Goal: Task Accomplishment & Management: Use online tool/utility

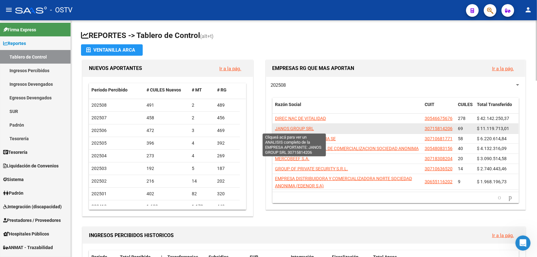
click at [289, 129] on span "JANOS GROUP SRL" at bounding box center [294, 128] width 39 height 5
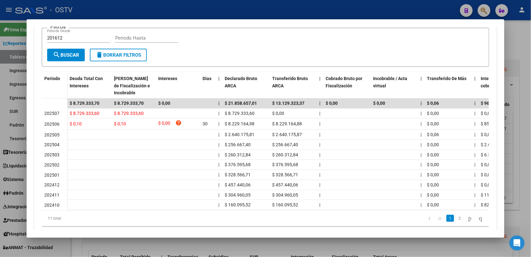
scroll to position [89, 0]
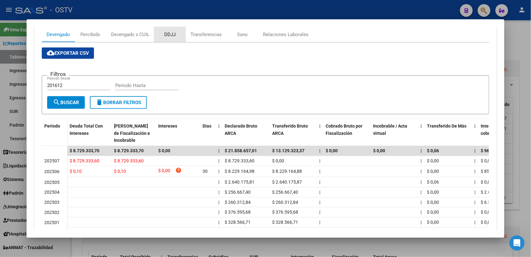
click at [165, 34] on div "DDJJ" at bounding box center [169, 34] width 11 height 7
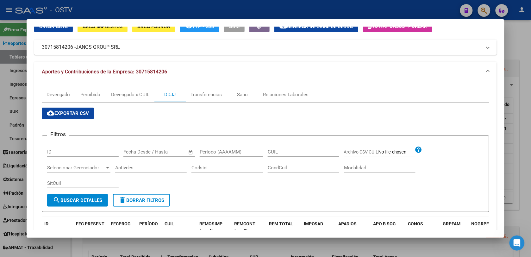
scroll to position [21, 0]
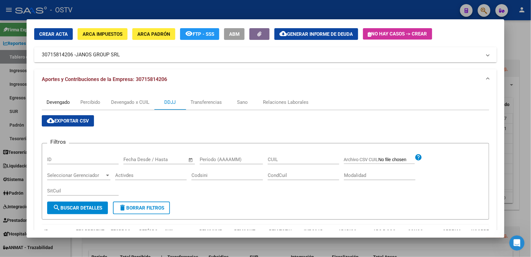
click at [57, 101] on div "Devengado" at bounding box center [58, 102] width 23 height 7
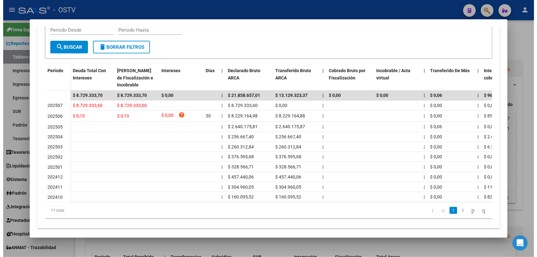
scroll to position [31, 0]
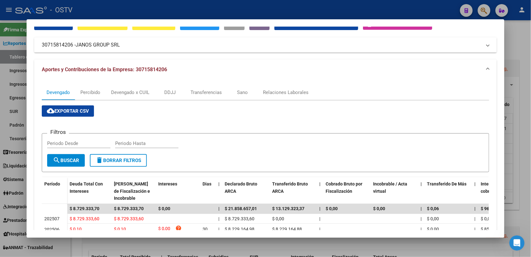
click at [525, 111] on div at bounding box center [265, 128] width 531 height 257
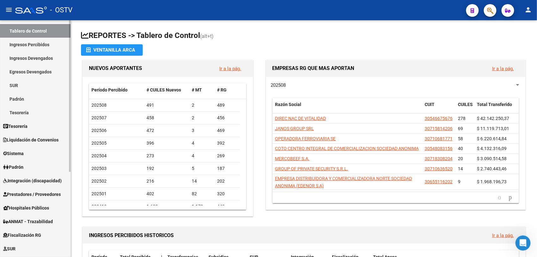
scroll to position [110, 0]
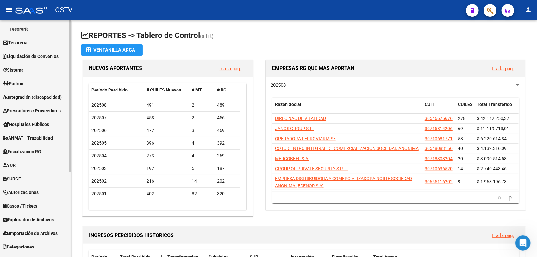
click at [67, 227] on div "Firma Express Reportes Tablero de Control Ingresos Percibidos Análisis de todos…" at bounding box center [36, 96] width 72 height 370
click at [22, 150] on span "Fiscalización RG" at bounding box center [22, 151] width 38 height 7
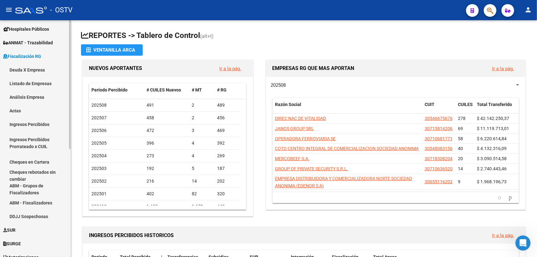
click at [21, 69] on link "Deuda X Empresa" at bounding box center [35, 70] width 71 height 14
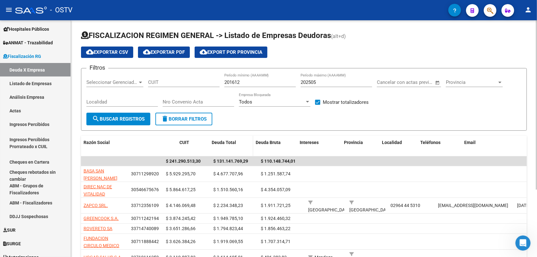
drag, startPoint x: 127, startPoint y: 144, endPoint x: 198, endPoint y: 146, distance: 70.6
click at [198, 146] on div "Razón Social CUIT Deuda Total Deuda Bruta Intereses Provincia Localidad Teléfon…" at bounding box center [440, 146] width 719 height 21
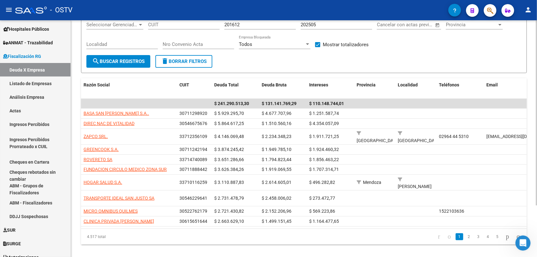
scroll to position [66, 0]
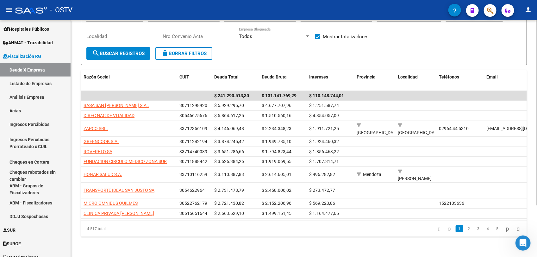
click at [532, 208] on div "FISCALIZACION REGIMEN GENERAL -> Listado de Empresas Deudoras (alt+d) cloud_dow…" at bounding box center [305, 106] width 468 height 302
click at [466, 231] on link "2" at bounding box center [470, 228] width 8 height 7
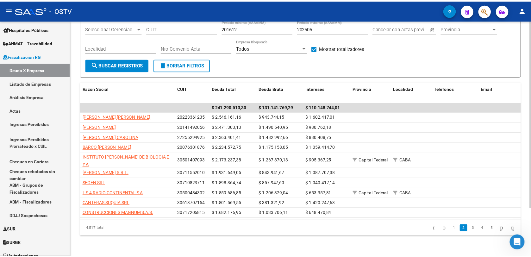
scroll to position [60, 0]
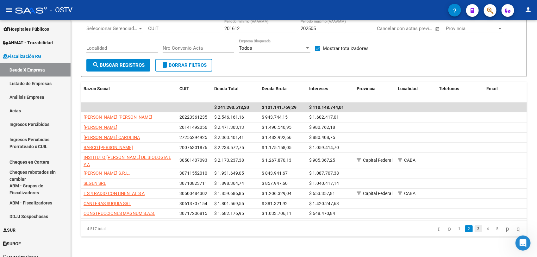
click at [475, 230] on link "3" at bounding box center [479, 228] width 8 height 7
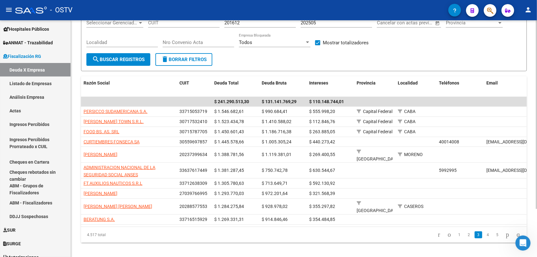
click at [122, 240] on div "FISCALIZACION REGIMEN GENERAL -> Listado de Empresas Deudoras (alt+d) cloud_dow…" at bounding box center [304, 112] width 466 height 302
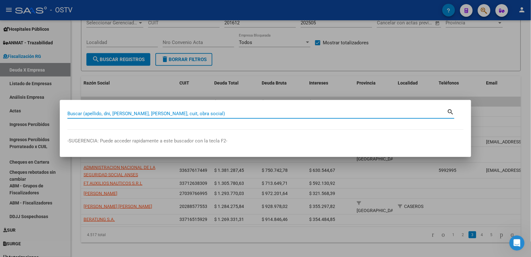
paste input "37890705"
type input "37890705"
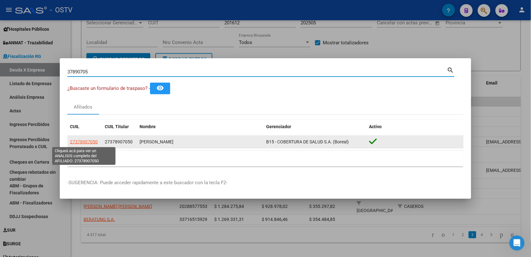
click at [90, 143] on span "27378907050" at bounding box center [84, 141] width 28 height 5
type textarea "27378907050"
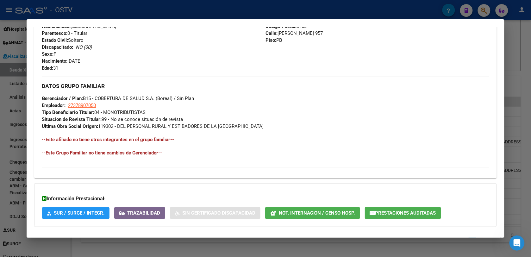
scroll to position [284, 0]
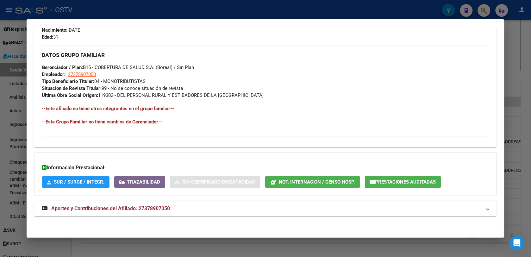
click at [113, 209] on span "Aportes y Contribuciones del Afiliado: 27378907050" at bounding box center [110, 209] width 119 height 6
click at [162, 209] on span "Aportes y Contribuciones del Afiliado: 27378907050" at bounding box center [110, 211] width 119 height 6
click at [162, 212] on strong "Aportes y Contribuciones del Afiliado: 27378907050" at bounding box center [106, 209] width 128 height 8
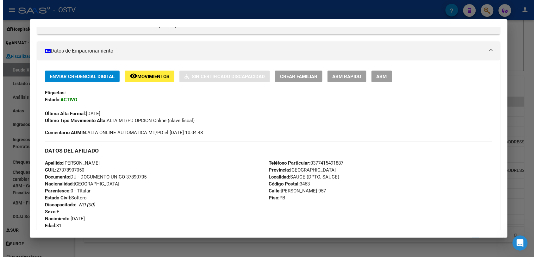
scroll to position [119, 0]
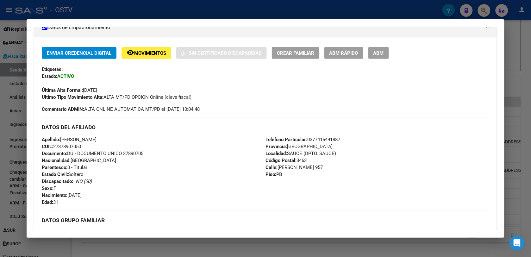
click at [130, 153] on span "Documento: DU - DOCUMENTO UNICO 37890705" at bounding box center [93, 154] width 102 height 6
drag, startPoint x: 130, startPoint y: 153, endPoint x: 124, endPoint y: 154, distance: 6.1
copy span "37890705"
click at [68, 243] on div at bounding box center [265, 128] width 531 height 257
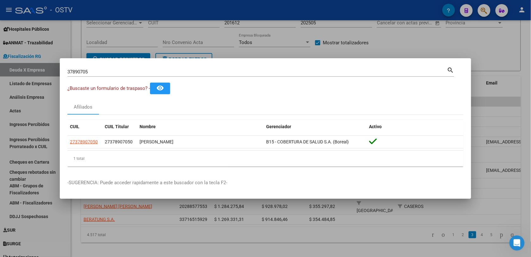
click at [92, 71] on input "37890705" at bounding box center [257, 72] width 380 height 6
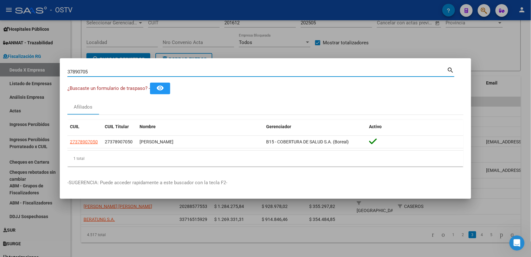
click at [92, 71] on input "37890705" at bounding box center [257, 72] width 380 height 6
paste input "47098701"
type input "47098701"
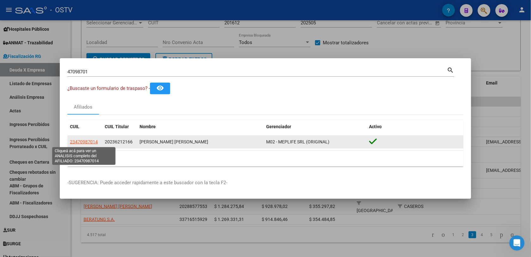
click at [92, 143] on span "23470987014" at bounding box center [84, 141] width 28 height 5
type textarea "23470987014"
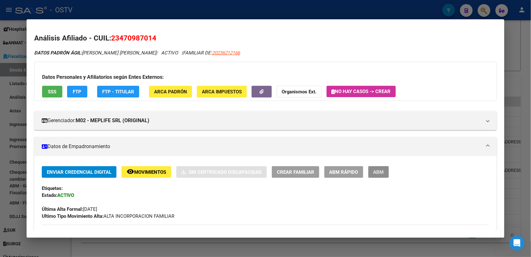
click at [380, 173] on span "ABM" at bounding box center [379, 172] width 10 height 6
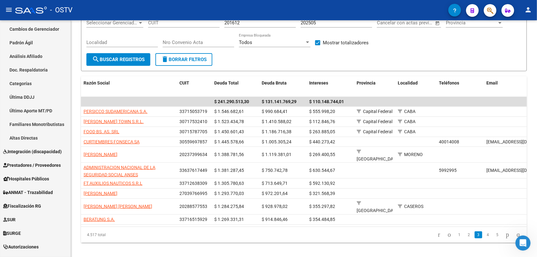
scroll to position [199, 0]
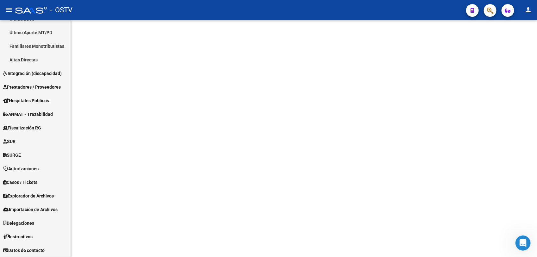
scroll to position [187, 0]
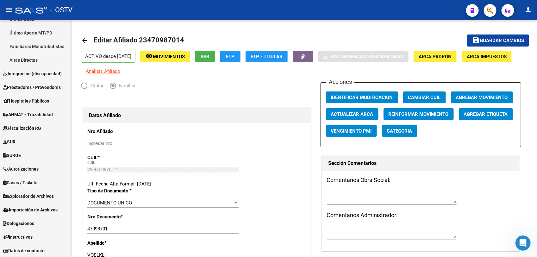
radio input "true"
type input "20-14079737-6"
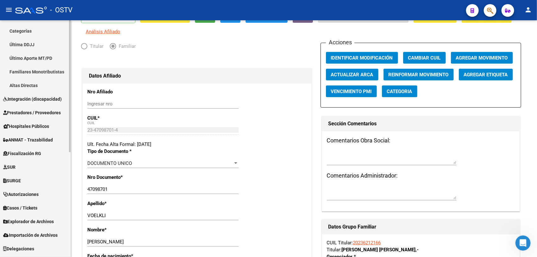
scroll to position [148, 0]
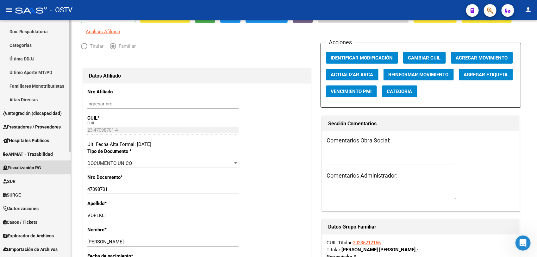
click at [26, 167] on span "Fiscalización RG" at bounding box center [22, 167] width 38 height 7
click at [23, 169] on span "Fiscalización RG" at bounding box center [22, 167] width 38 height 7
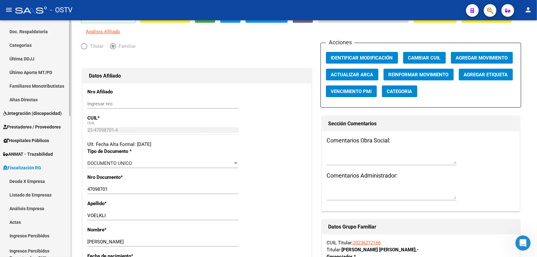
click at [16, 222] on link "Actas" at bounding box center [35, 222] width 71 height 14
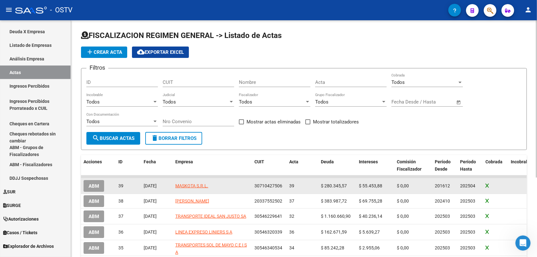
click at [91, 185] on span "ABM" at bounding box center [94, 186] width 10 height 6
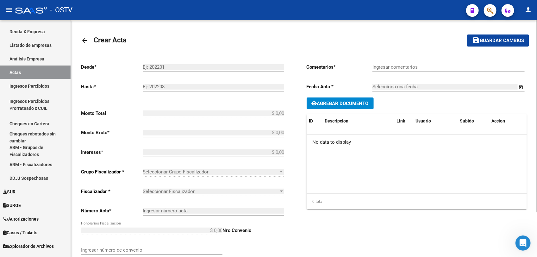
type input "201612"
type input "202504"
type input "$ 369.379,39"
type input "$ 280.345,57"
type input "$ 55.453,88"
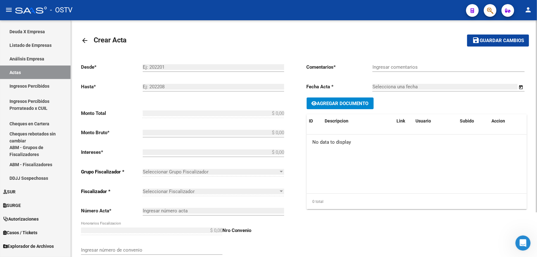
type input "39"
type input "$ 33.579,94"
checkbox input "true"
type input "ACTA COBRADA VIA E-CHEQ"
type input "[DATE]"
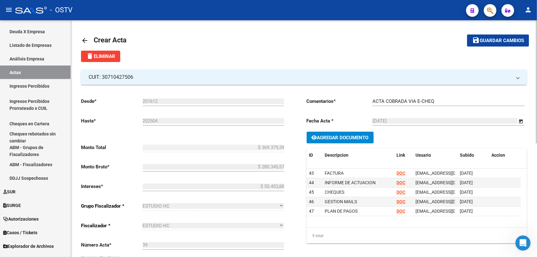
click at [84, 40] on mat-icon "arrow_back" at bounding box center [85, 41] width 8 height 8
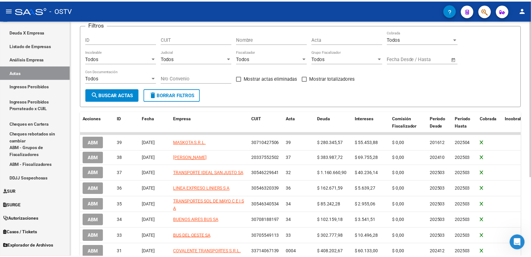
scroll to position [119, 0]
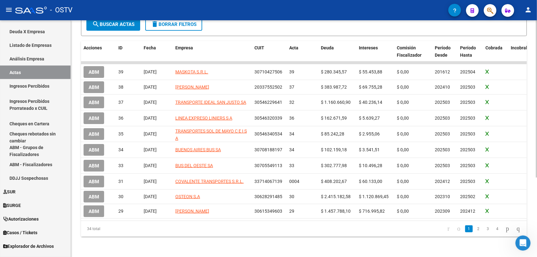
click at [535, 186] on div "FISCALIZACION REGIMEN GENERAL -> Listado de Actas add Crear Acta cloud_download…" at bounding box center [305, 81] width 468 height 351
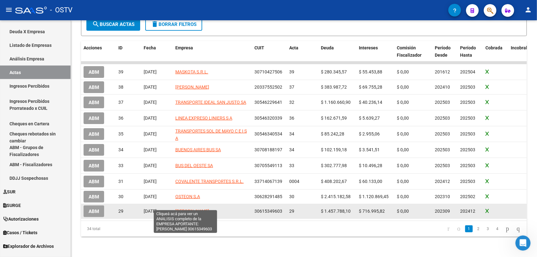
click at [184, 209] on span "[PERSON_NAME]" at bounding box center [192, 211] width 34 height 5
type textarea "30615349603"
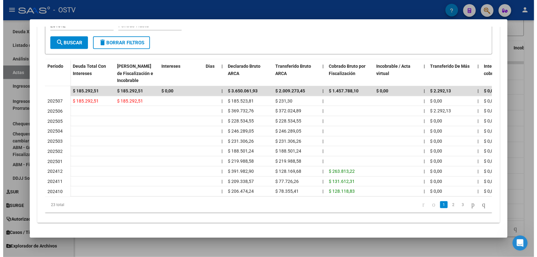
scroll to position [9, 0]
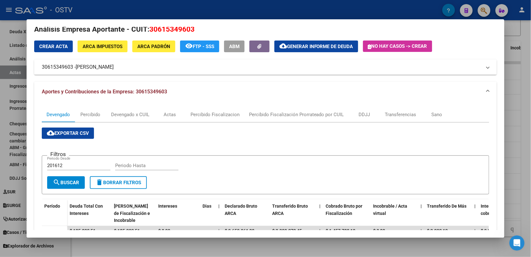
click at [235, 250] on div at bounding box center [265, 128] width 531 height 257
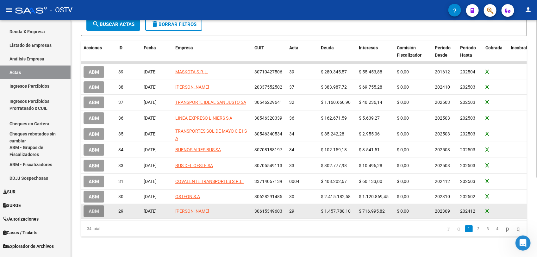
click at [90, 209] on span "ABM" at bounding box center [94, 212] width 10 height 6
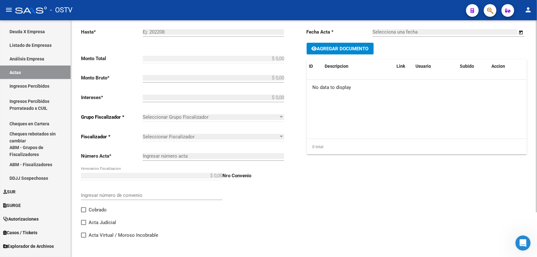
type input "202309"
type input "202412"
type input "$ 2.174.783,92"
type input "$ 1.457.788,10"
type input "$ 716.995,82"
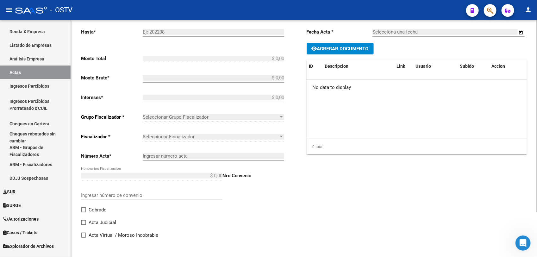
type input "29"
checkbox input "true"
type input "SE RECIBEN 3 CHEQUES 15/04 15/05 Y 15/06"
type input "[DATE]"
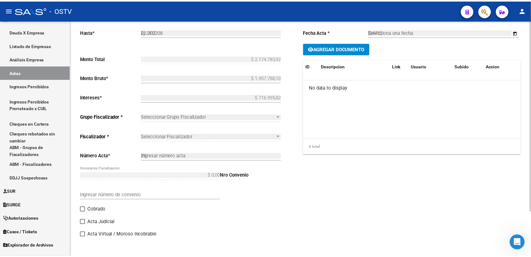
scroll to position [119, 0]
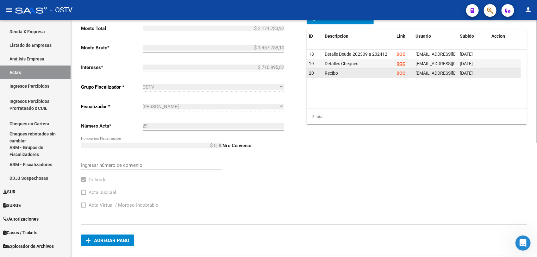
click at [398, 72] on strong "DOC" at bounding box center [401, 73] width 9 height 5
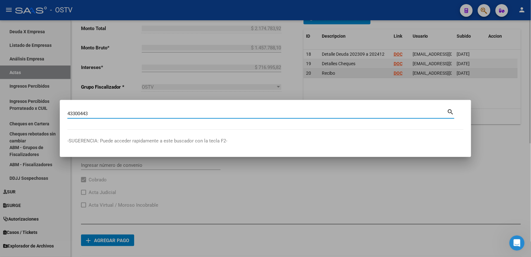
type input "43300443"
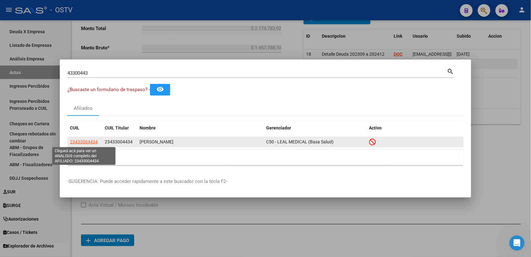
click at [87, 143] on span "23433004434" at bounding box center [84, 141] width 28 height 5
type textarea "23433004434"
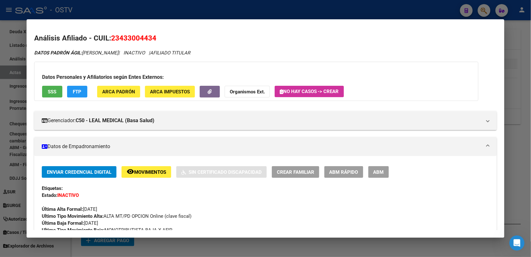
click at [374, 172] on span "ABM" at bounding box center [379, 172] width 10 height 6
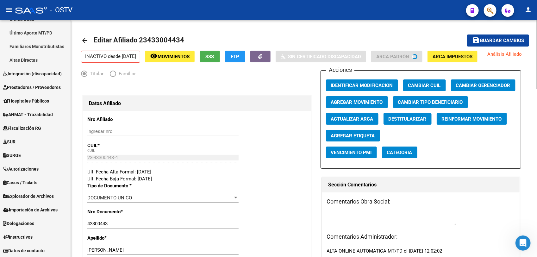
radio input "true"
type input "23-43300443-4"
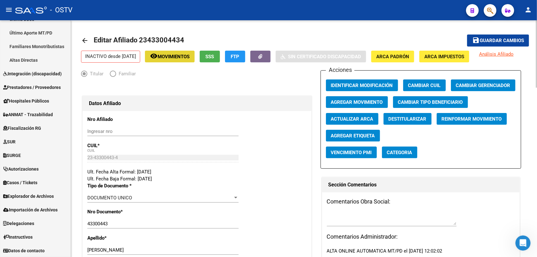
click at [169, 55] on span "Movimientos" at bounding box center [174, 57] width 32 height 6
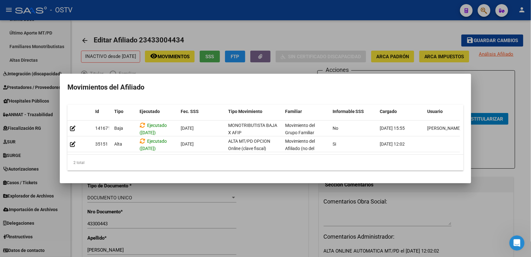
click at [309, 226] on div at bounding box center [265, 128] width 531 height 257
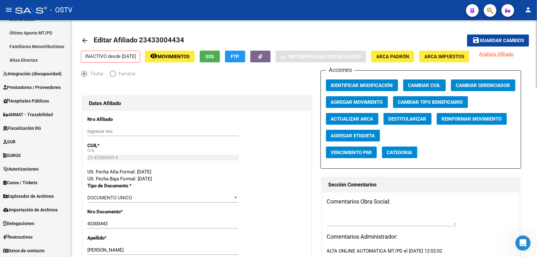
drag, startPoint x: 535, startPoint y: 61, endPoint x: 534, endPoint y: 105, distance: 44.7
drag, startPoint x: 534, startPoint y: 105, endPoint x: 532, endPoint y: 114, distance: 9.1
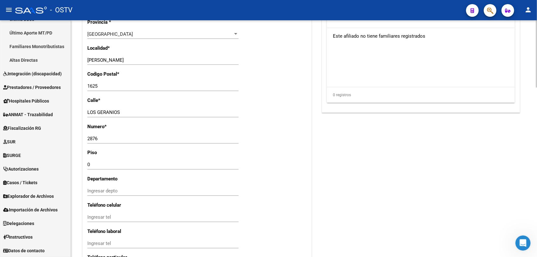
scroll to position [594, 0]
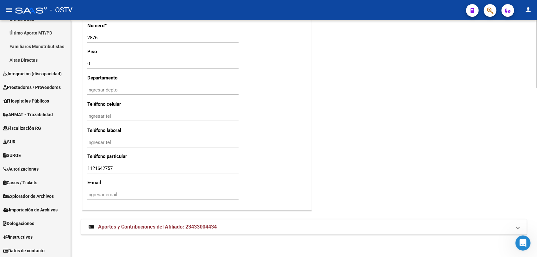
click at [203, 225] on span "Aportes y Contribuciones del Afiliado: 23433004434" at bounding box center [157, 227] width 119 height 6
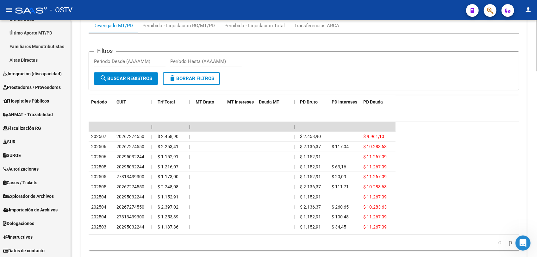
scroll to position [841, 0]
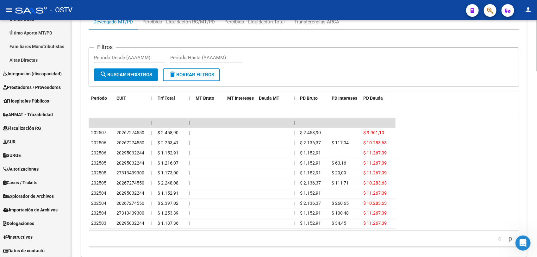
click at [537, 238] on div at bounding box center [537, 226] width 2 height 51
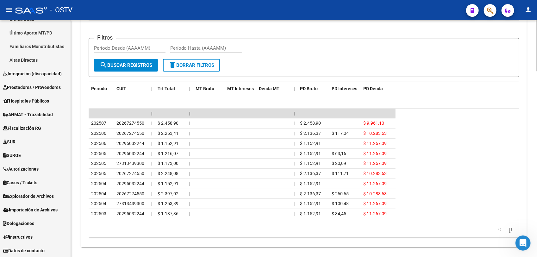
scroll to position [865, 0]
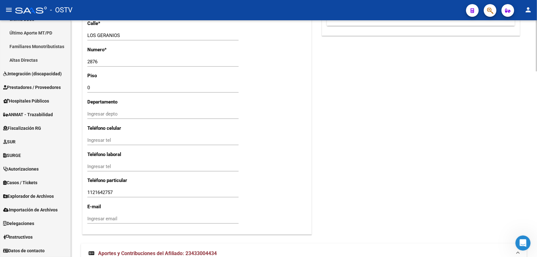
click at [533, 155] on div "arrow_back Editar Afiliado 23433004434 save Guardar cambios INACTIVO desde [DAT…" at bounding box center [305, 0] width 468 height 1101
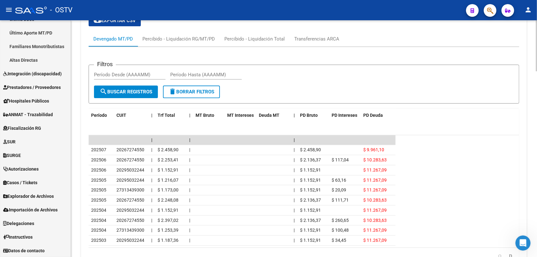
scroll to position [830, 0]
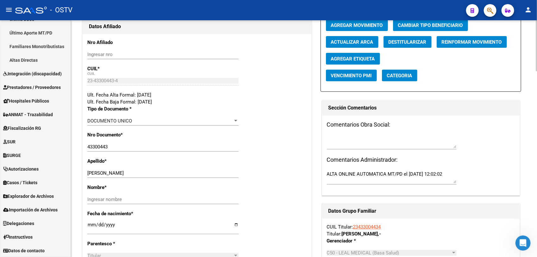
scroll to position [0, 0]
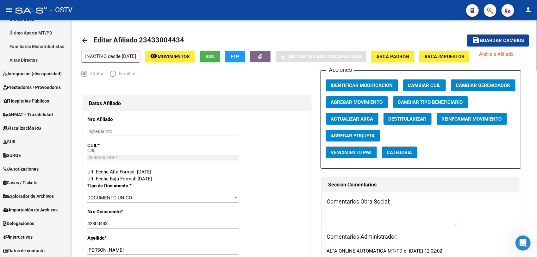
click at [220, 59] on button "SSS" at bounding box center [210, 57] width 20 height 12
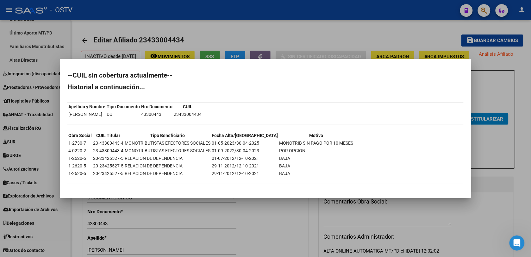
click at [84, 213] on div at bounding box center [265, 128] width 531 height 257
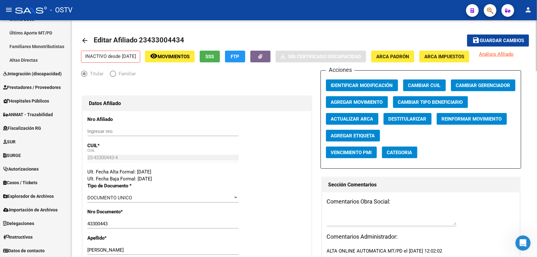
drag, startPoint x: 174, startPoint y: 39, endPoint x: 140, endPoint y: 35, distance: 34.1
click at [140, 36] on span "Editar Afiliado 23433004434" at bounding box center [139, 40] width 91 height 8
copy span "23433004434"
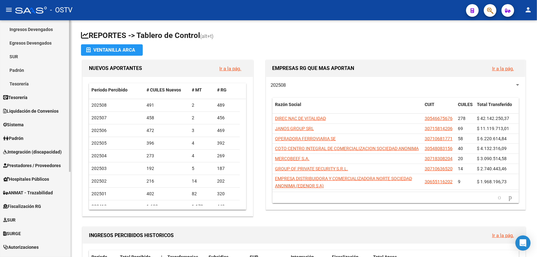
scroll to position [57, 0]
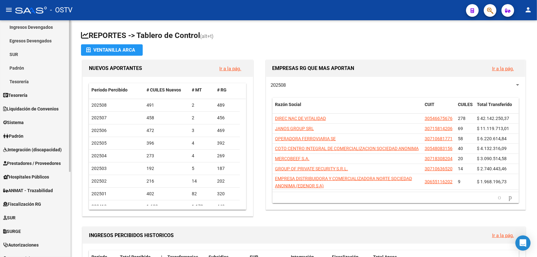
click at [68, 160] on div "Firma Express Reportes Tablero de Control Ingresos Percibidos Análisis de todos…" at bounding box center [36, 148] width 72 height 370
click at [29, 176] on span "Hospitales Públicos" at bounding box center [26, 177] width 46 height 7
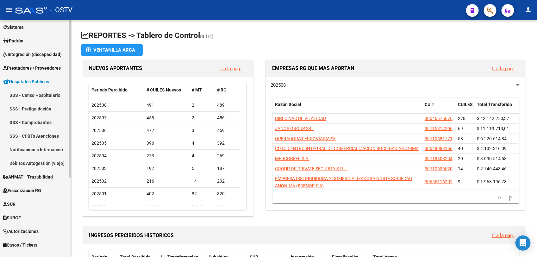
click at [26, 150] on link "Notificaciones Internación" at bounding box center [35, 150] width 71 height 14
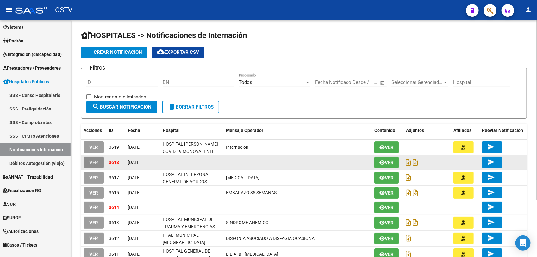
click at [93, 162] on span "VER" at bounding box center [93, 163] width 9 height 6
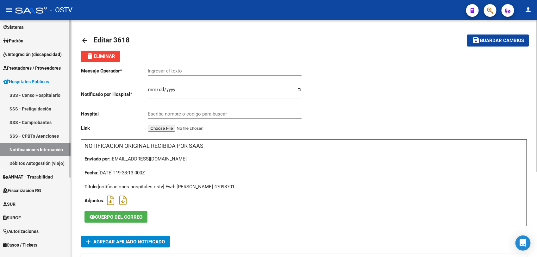
click at [46, 149] on link "Notificaciones Internación" at bounding box center [35, 150] width 71 height 14
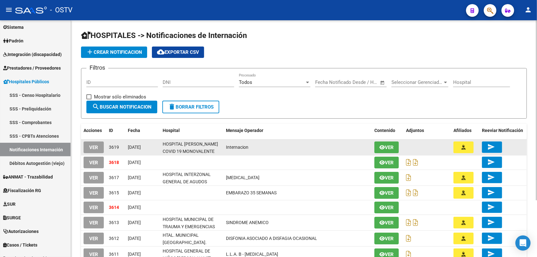
click at [92, 148] on span "VER" at bounding box center [93, 148] width 9 height 6
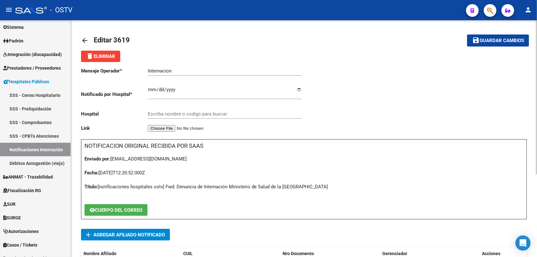
type input "HOSPITAL DE CAMPAÑA COVID 19 MONOVALENTE DR CARLOS MALBRAN"
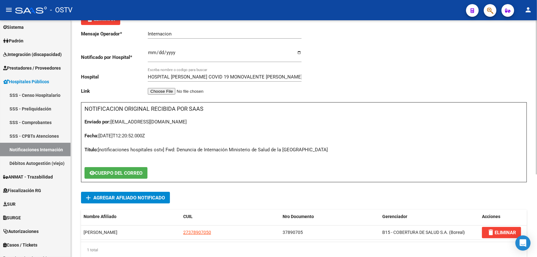
scroll to position [53, 0]
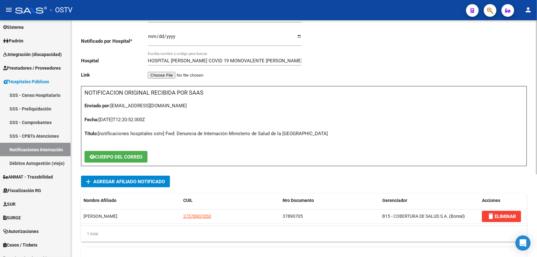
click at [531, 127] on div "arrow_back Editar 3619 save Guardar cambios delete Eliminar Mensaje Operador * …" at bounding box center [305, 149] width 468 height 365
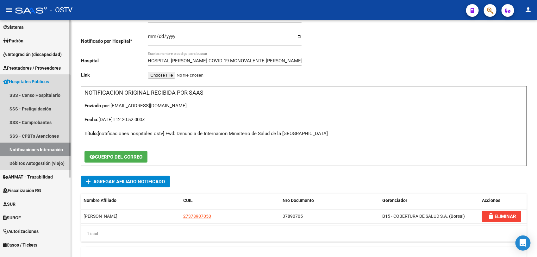
drag, startPoint x: 15, startPoint y: 147, endPoint x: 16, endPoint y: 150, distance: 3.9
click at [16, 147] on link "Notificaciones Internación" at bounding box center [35, 150] width 71 height 14
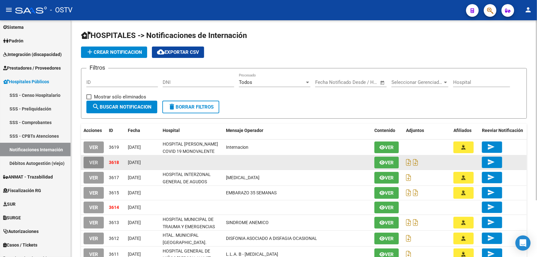
click at [93, 162] on span "VER" at bounding box center [93, 163] width 9 height 6
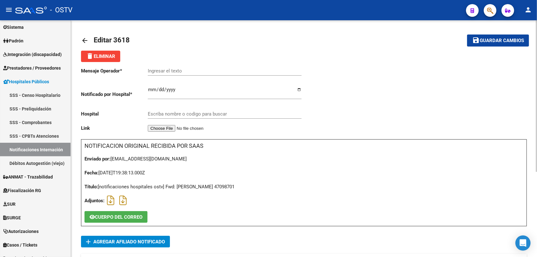
click at [221, 186] on div "Título: [notificaciones hospitales ostv] Fwd: VOELKI MARIA 47098701" at bounding box center [304, 186] width 439 height 7
copy div "47098701"
click at [109, 200] on icon at bounding box center [110, 200] width 7 height 0
click at [124, 200] on icon at bounding box center [122, 200] width 7 height 0
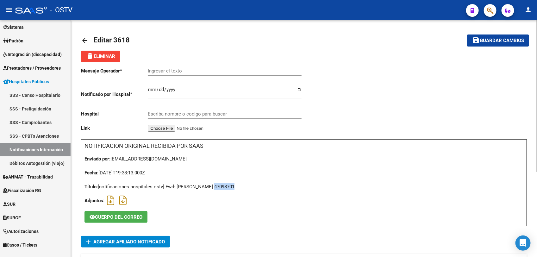
click at [82, 41] on mat-icon "arrow_back" at bounding box center [85, 41] width 8 height 8
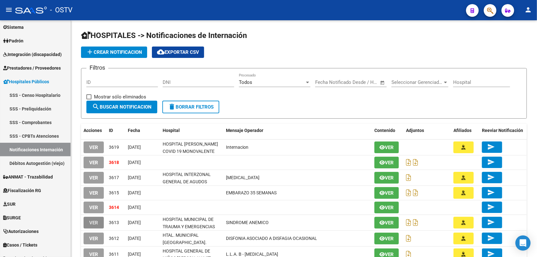
click at [95, 224] on span "VER" at bounding box center [93, 223] width 9 height 6
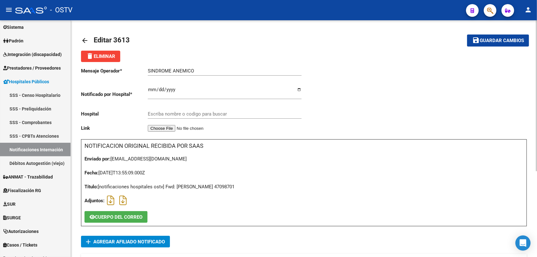
type input "HOSPITAL MUNICIPAL DE TRAUMA Y EMERGENCIAS DR. FEDERICO ALBERTO ABETE"
click at [86, 40] on mat-icon "arrow_back" at bounding box center [85, 41] width 8 height 8
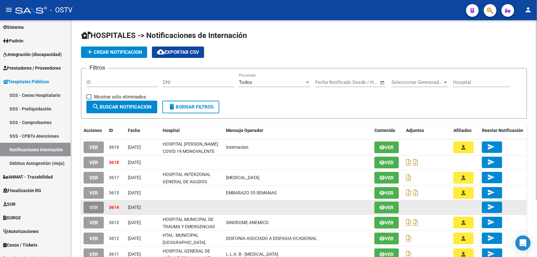
click at [94, 207] on span "VER" at bounding box center [93, 208] width 9 height 6
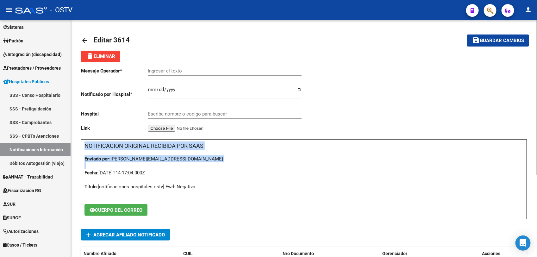
drag, startPoint x: 536, startPoint y: 91, endPoint x: 535, endPoint y: 180, distance: 88.4
click at [535, 180] on div "arrow_back Editar 3614 save Guardar cambios delete Eliminar Mensaje Operador * …" at bounding box center [304, 202] width 466 height 364
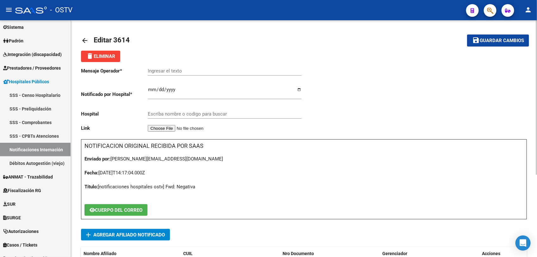
drag, startPoint x: 535, startPoint y: 180, endPoint x: 422, endPoint y: 184, distance: 112.8
click at [422, 184] on div "Título: [notificaciones hospitales ostv] Fwd: Negativa" at bounding box center [304, 186] width 439 height 7
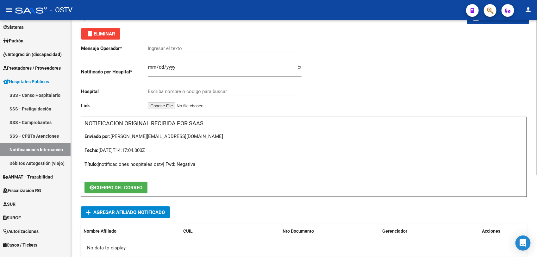
scroll to position [126, 0]
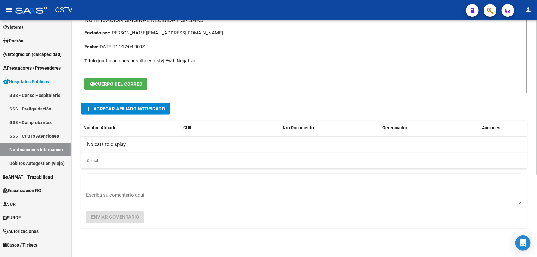
click at [535, 206] on div "arrow_back Editar 3614 save Guardar cambios delete Eliminar Mensaje Operador * …" at bounding box center [305, 76] width 468 height 364
click at [126, 79] on button "CUERPO DEL CORREO" at bounding box center [116, 84] width 63 height 12
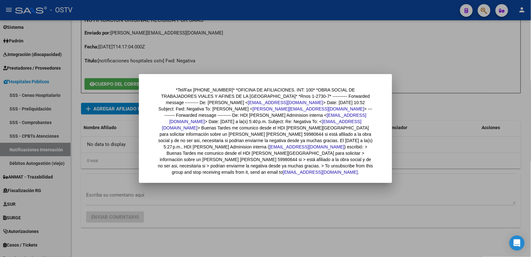
click at [75, 114] on div at bounding box center [265, 128] width 531 height 257
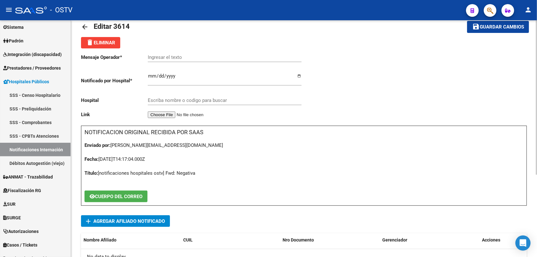
scroll to position [0, 0]
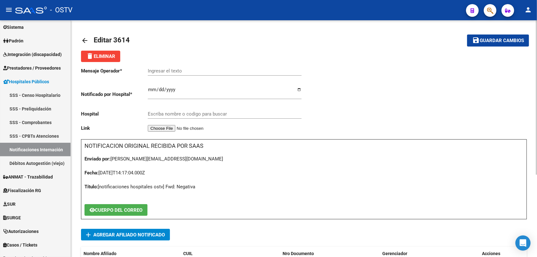
click at [535, 70] on div "arrow_back Editar 3614 save Guardar cambios delete Eliminar Mensaje Operador * …" at bounding box center [305, 202] width 468 height 364
click at [84, 40] on mat-icon "arrow_back" at bounding box center [85, 41] width 8 height 8
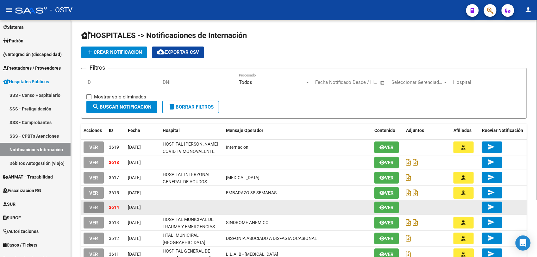
click at [95, 208] on span "VER" at bounding box center [93, 208] width 9 height 6
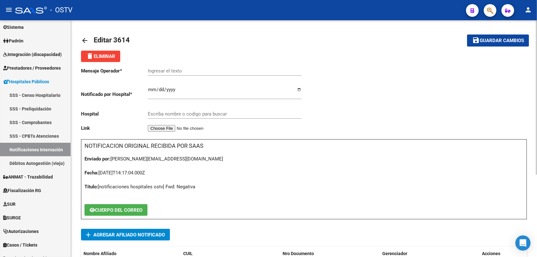
click at [82, 37] on mat-icon "arrow_back" at bounding box center [85, 41] width 8 height 8
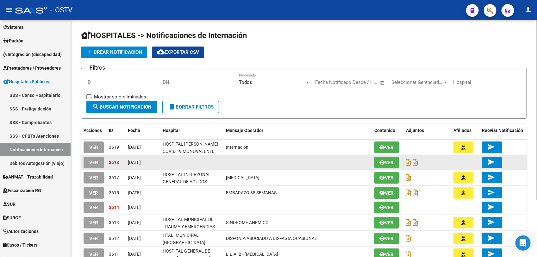
click at [91, 163] on span "VER" at bounding box center [93, 163] width 9 height 6
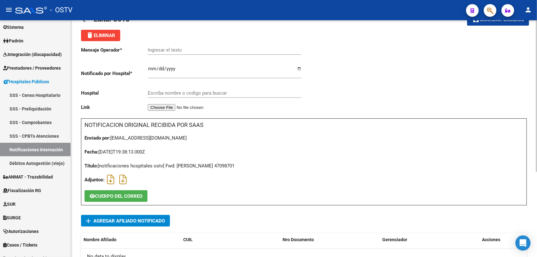
scroll to position [133, 0]
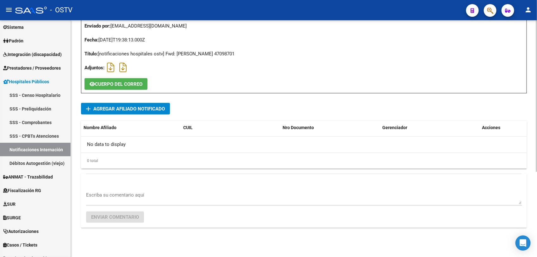
click at [528, 220] on div "arrow_back Editar 3618 save Guardar cambios delete Eliminar Mensaje Operador * …" at bounding box center [305, 72] width 468 height 371
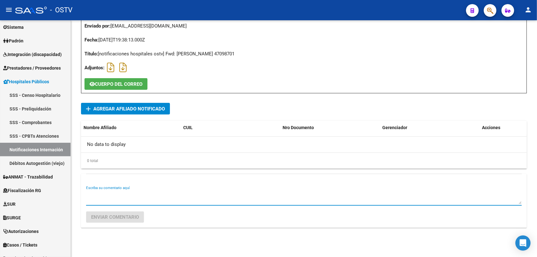
click at [231, 194] on textarea "Escriba su comentario aquí" at bounding box center [304, 198] width 436 height 13
type textarea "r"
type textarea "REPETIDA"
drag, startPoint x: 128, startPoint y: 216, endPoint x: 122, endPoint y: 223, distance: 8.3
click at [128, 217] on span "Enviar comentario" at bounding box center [115, 217] width 48 height 6
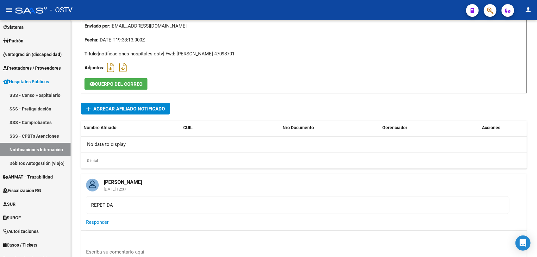
click at [537, 40] on html "menu - OSTV person Firma Express Reportes Tablero de Control Ingresos Percibido…" at bounding box center [268, 128] width 537 height 257
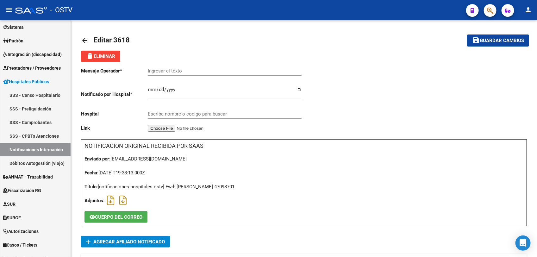
drag, startPoint x: 536, startPoint y: 106, endPoint x: 536, endPoint y: 93, distance: 13.6
click at [536, 93] on div "arrow_back Editar 3618 save Guardar cambios delete Eliminar Mensaje Operador * …" at bounding box center [304, 234] width 466 height 428
click at [89, 56] on mat-icon "delete" at bounding box center [90, 56] width 8 height 8
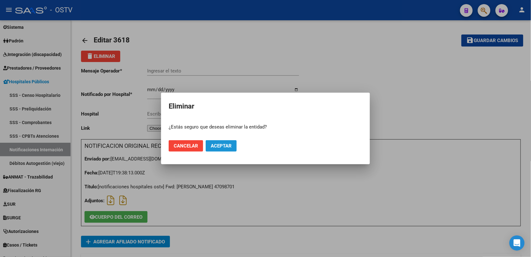
click at [215, 144] on span "Aceptar" at bounding box center [221, 146] width 21 height 6
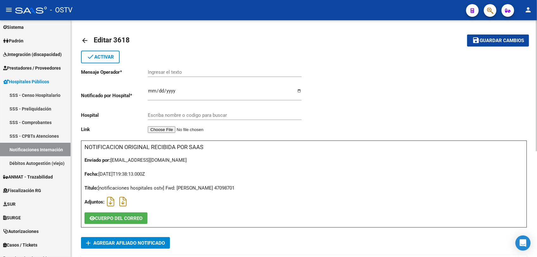
click at [83, 40] on mat-icon "arrow_back" at bounding box center [85, 41] width 8 height 8
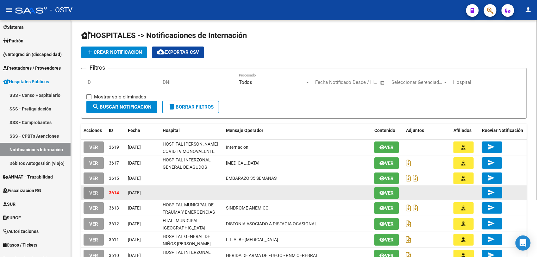
click at [91, 192] on span "VER" at bounding box center [93, 193] width 9 height 6
